Goal: Contribute content: Add original content to the website for others to see

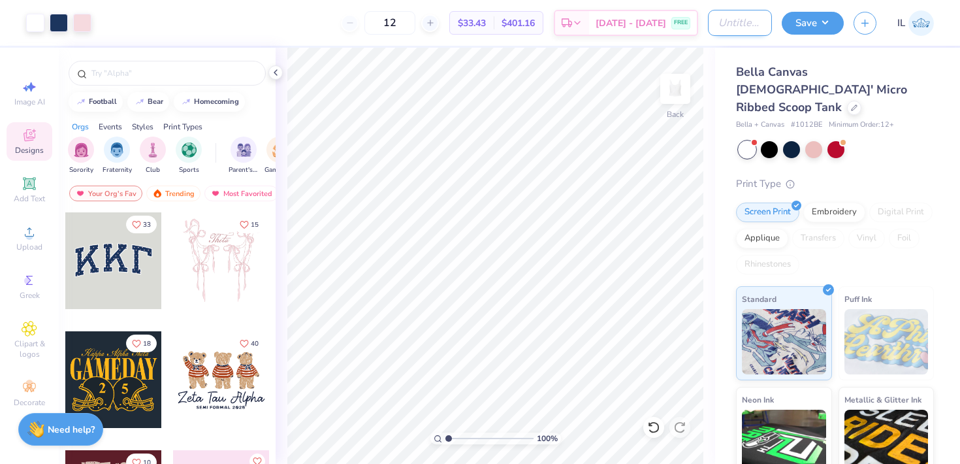
click at [761, 25] on input "Design Title" at bounding box center [740, 23] width 64 height 26
type input "Possible"
click at [746, 20] on input "Possible" at bounding box center [740, 23] width 64 height 26
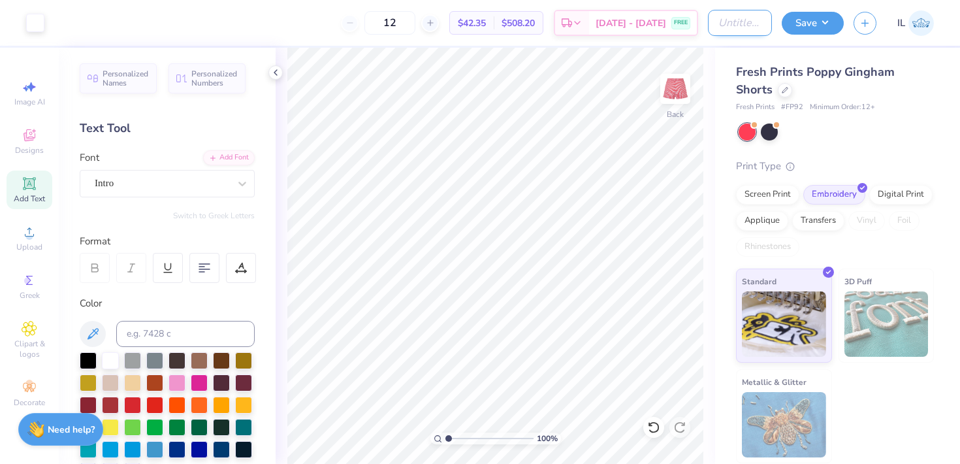
click at [735, 15] on input "Design Title" at bounding box center [740, 23] width 64 height 26
click at [826, 20] on button "Save" at bounding box center [813, 21] width 62 height 23
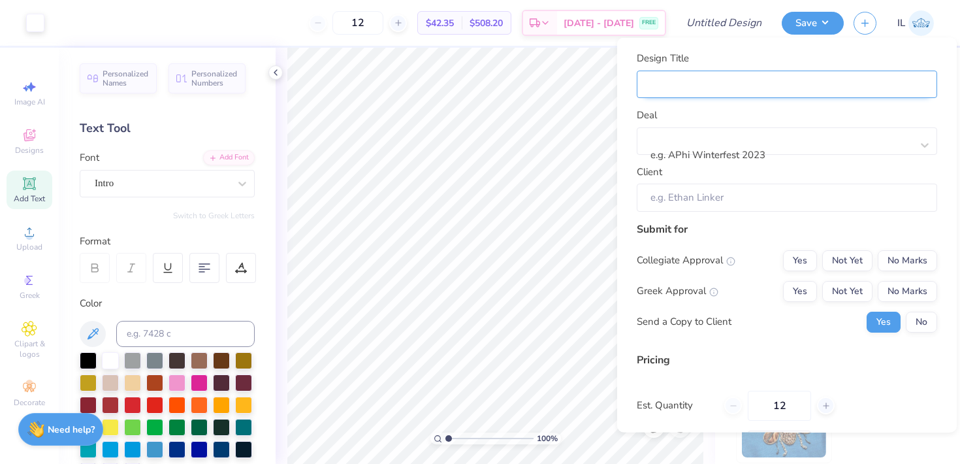
click at [727, 83] on input "Design Title" at bounding box center [787, 84] width 301 height 28
type input "C"
type input "Ch"
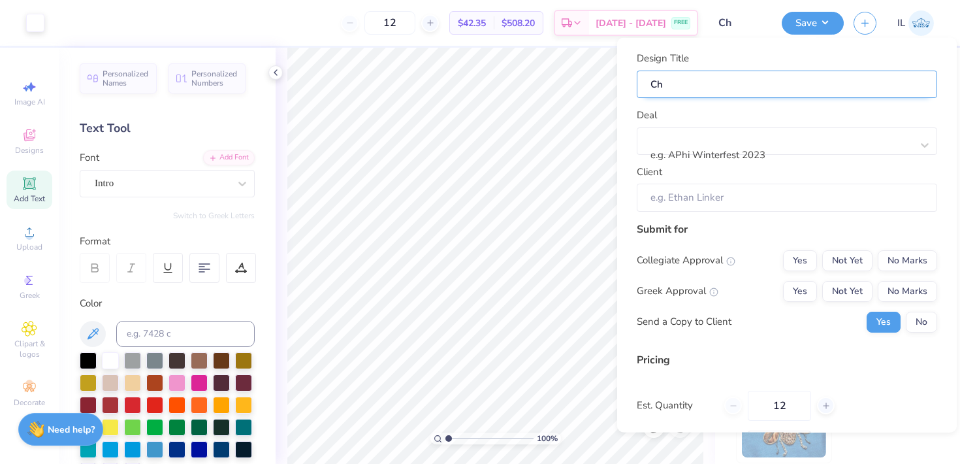
type input "Chi"
type input "Chio"
type input "Chi"
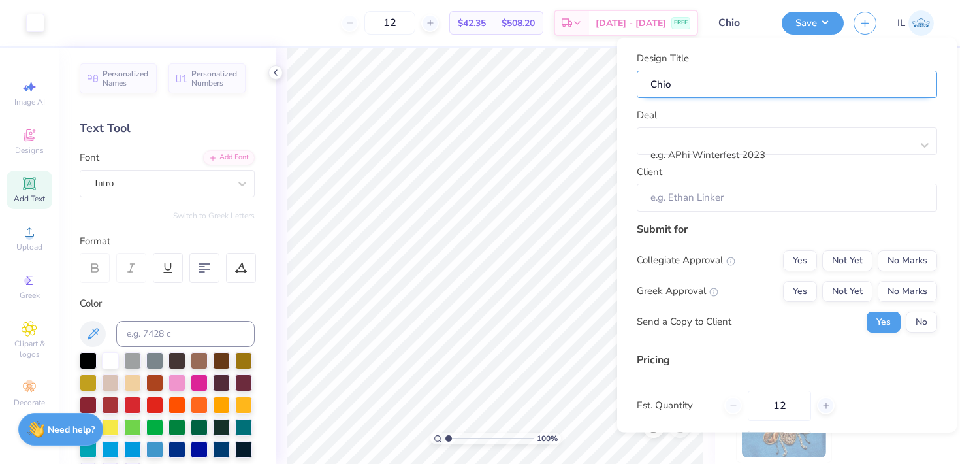
type input "Chi"
type input "ChiO"
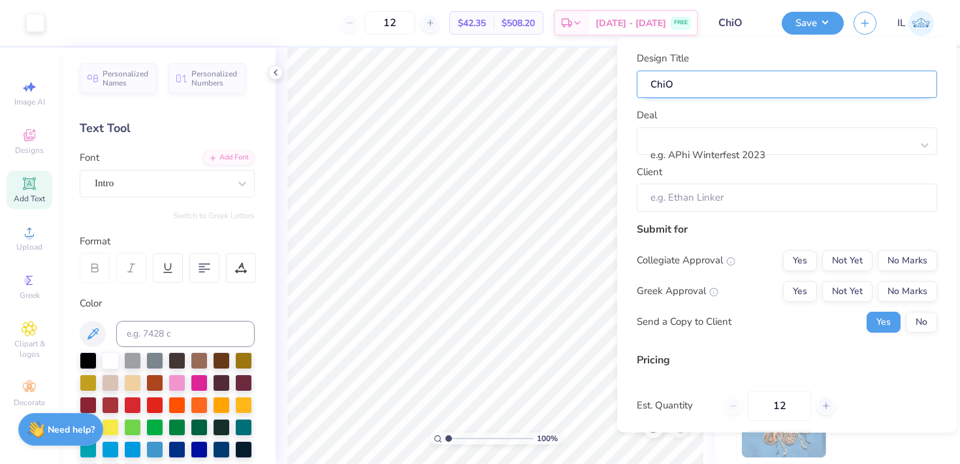
type input "ChiO S"
type input "ChiO Sh"
type input "ChiO Sho"
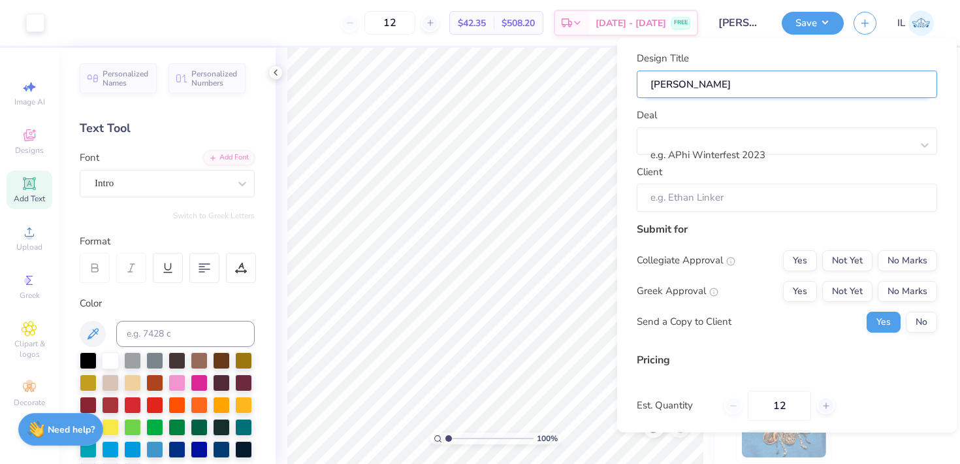
type input "ChiO Sho"
type input "ChiO Shor"
type input "ChiO Short"
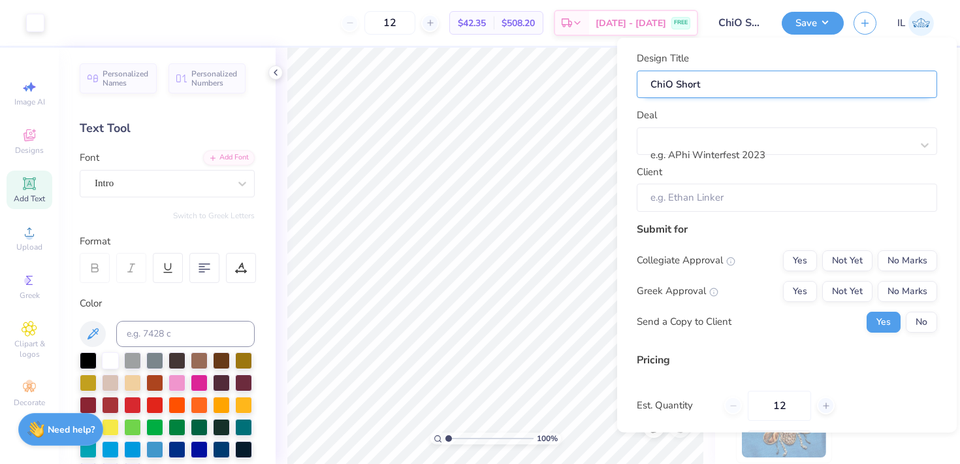
type input "ChiO Shorts"
type input "ChiO Shorts?"
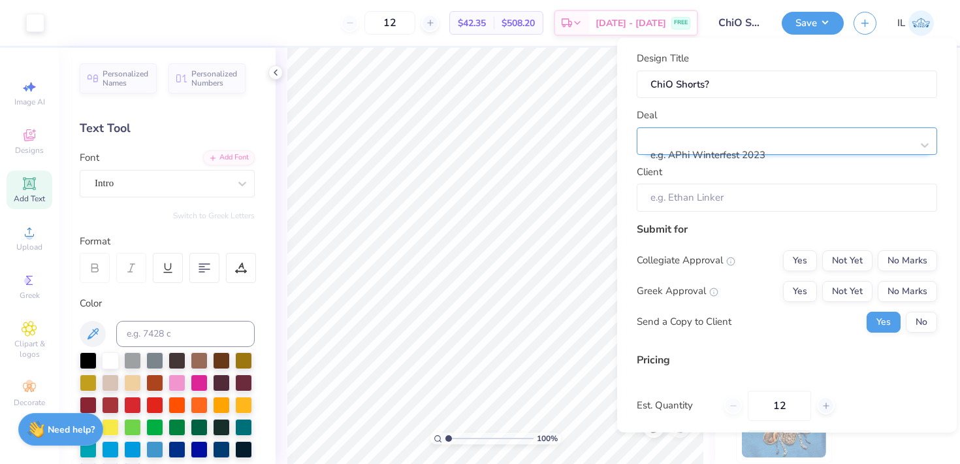
click at [734, 139] on div at bounding box center [782, 138] width 260 height 18
click at [736, 137] on div at bounding box center [793, 137] width 285 height 18
